Goal: Transaction & Acquisition: Download file/media

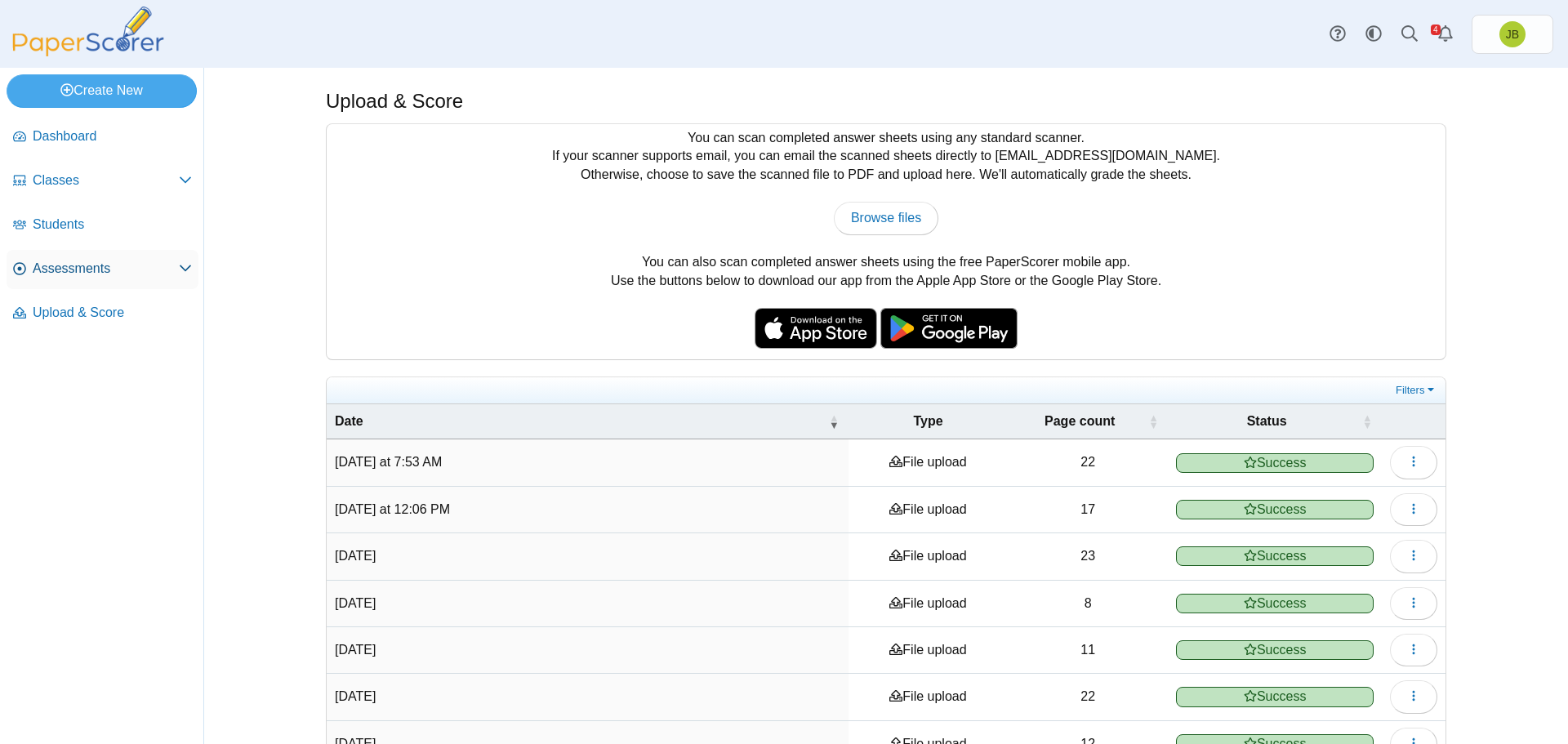
click at [93, 263] on span "Assessments" at bounding box center [106, 269] width 146 height 18
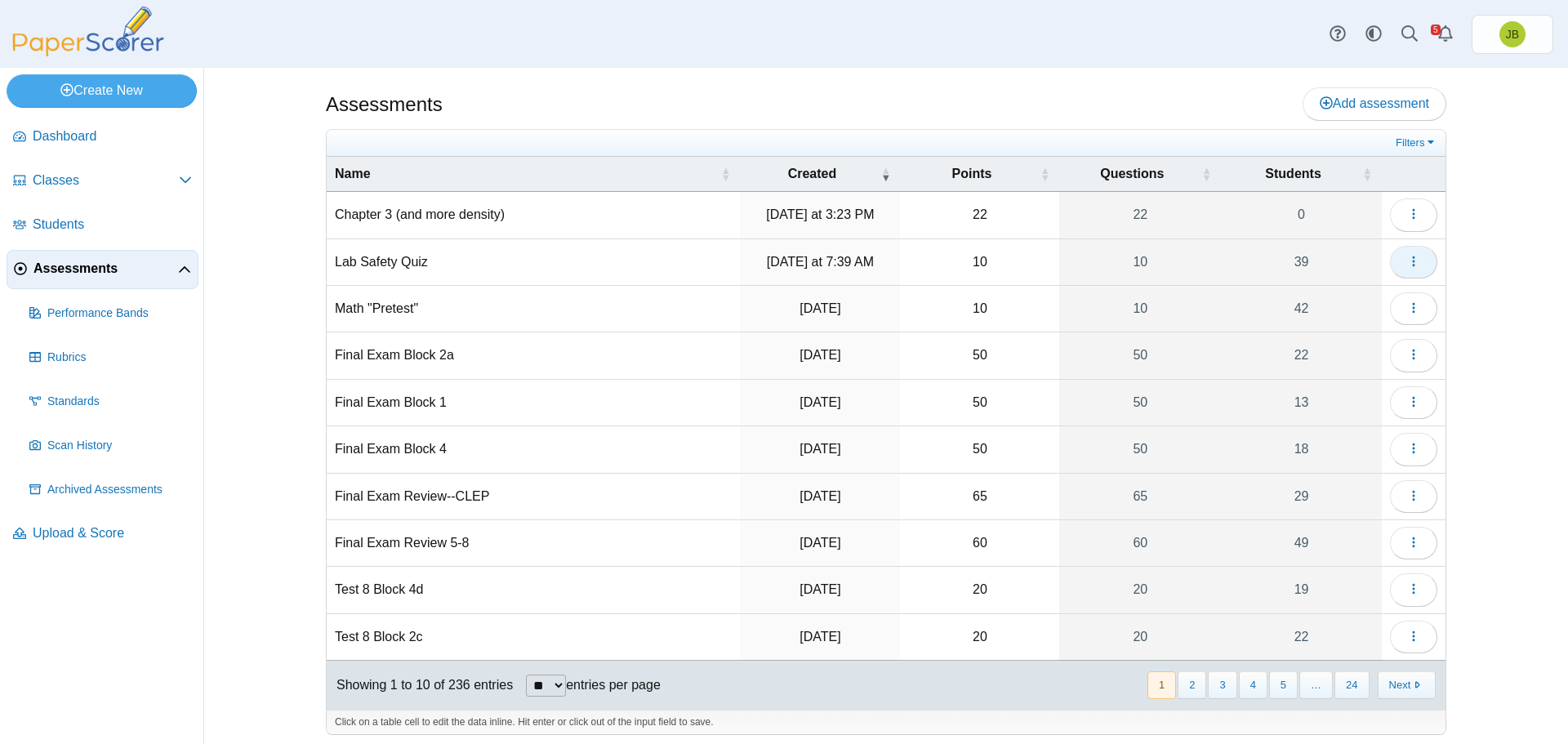
click at [1417, 263] on button "button" at bounding box center [1413, 263] width 47 height 33
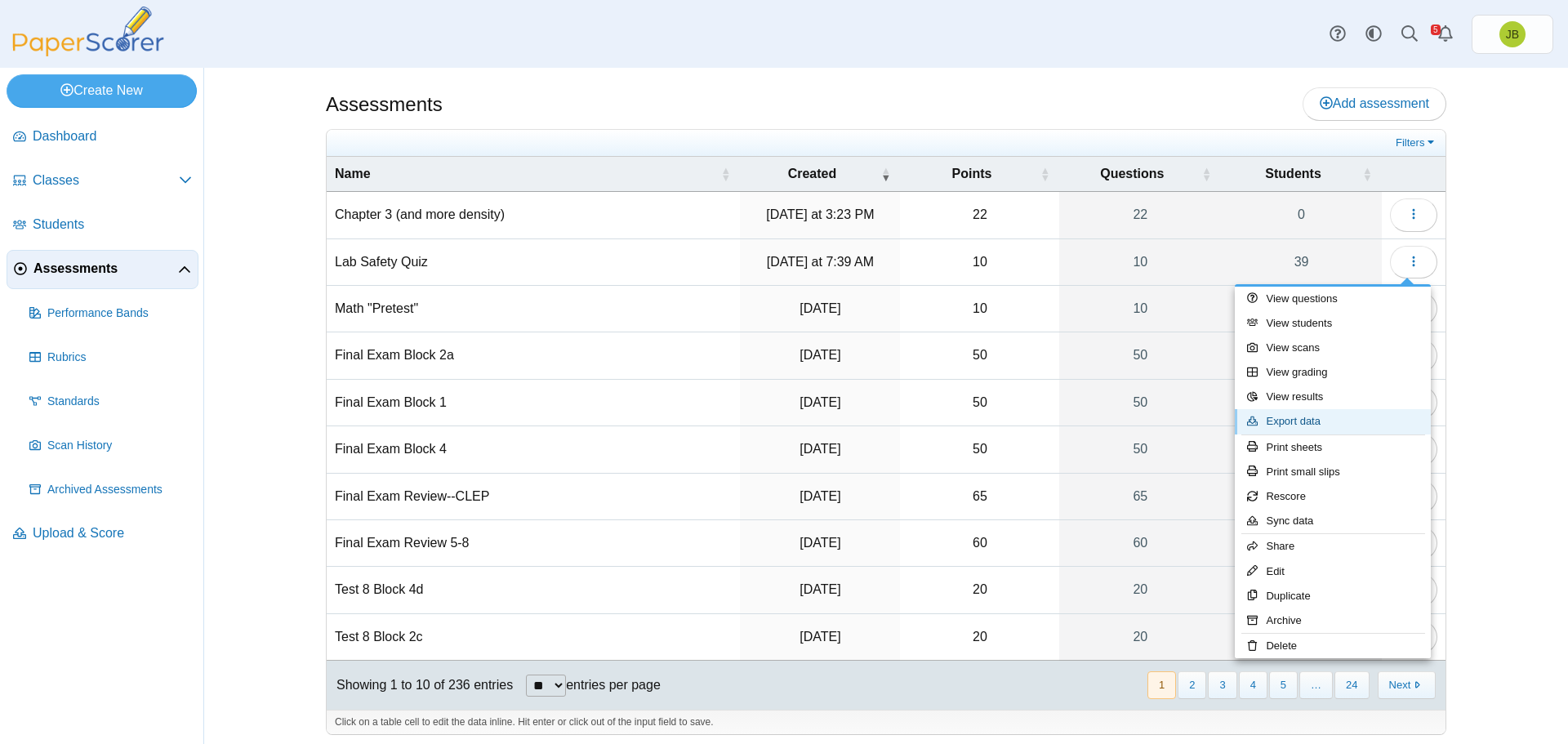
click at [1312, 426] on link "Export data" at bounding box center [1332, 421] width 196 height 25
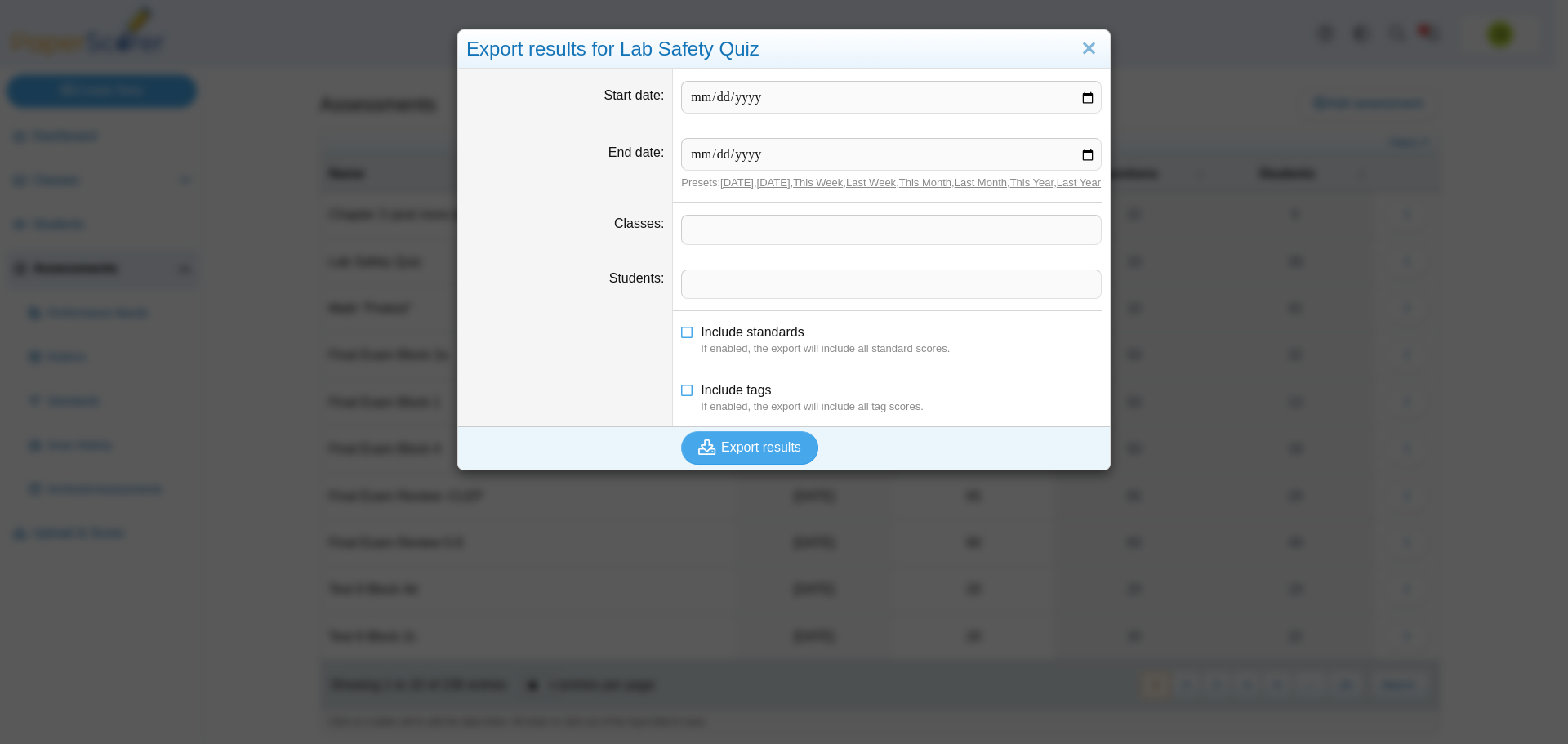
click at [721, 234] on span at bounding box center [891, 229] width 419 height 27
click at [778, 464] on button "Export results" at bounding box center [750, 448] width 137 height 33
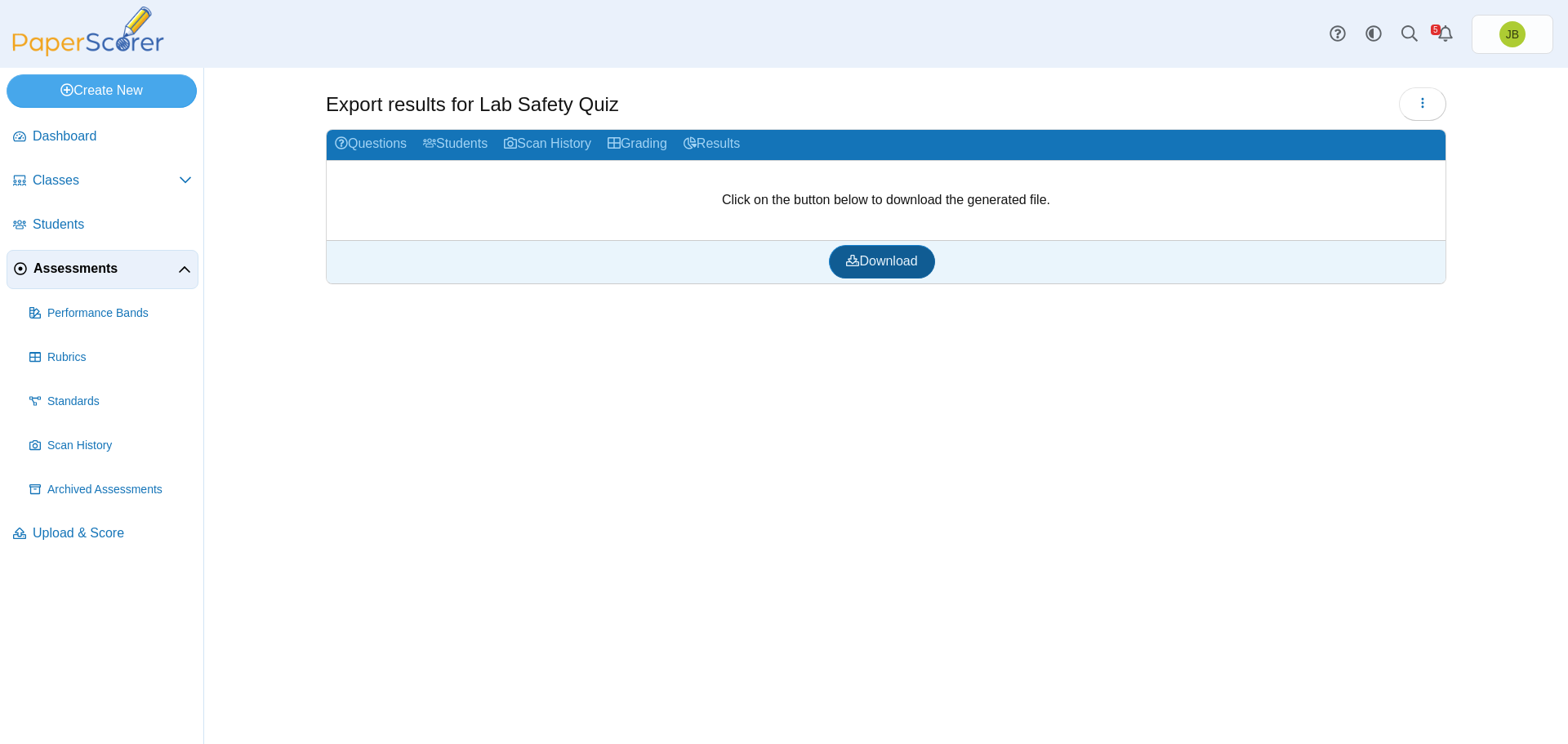
click at [891, 268] on span "Download" at bounding box center [881, 261] width 71 height 14
